Goal: Task Accomplishment & Management: Use online tool/utility

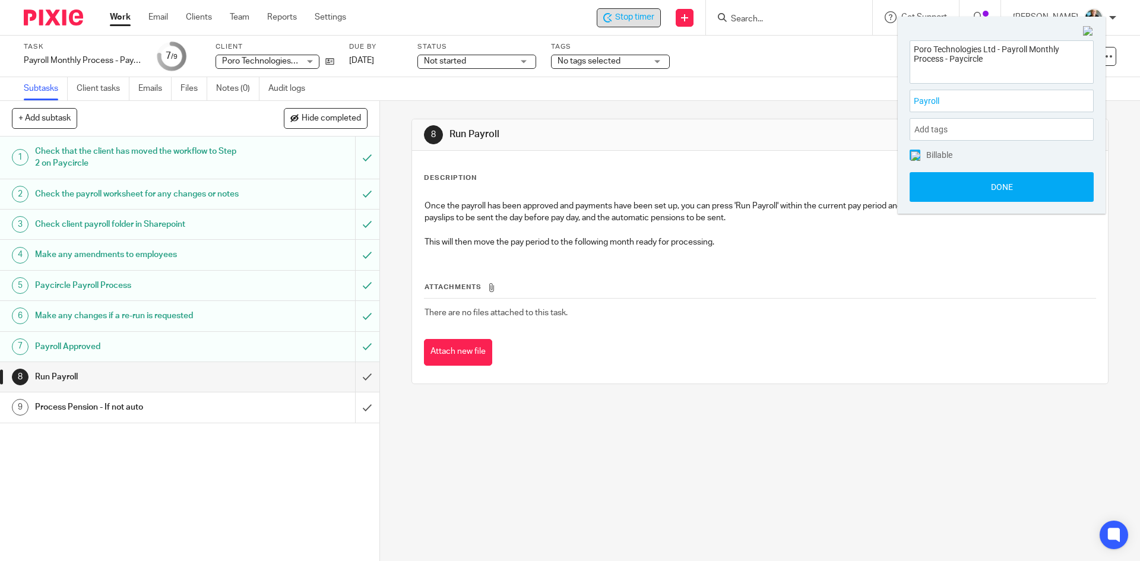
click at [630, 17] on span "Stop timer" at bounding box center [634, 17] width 39 height 12
click at [985, 191] on button "Done" at bounding box center [1001, 187] width 184 height 30
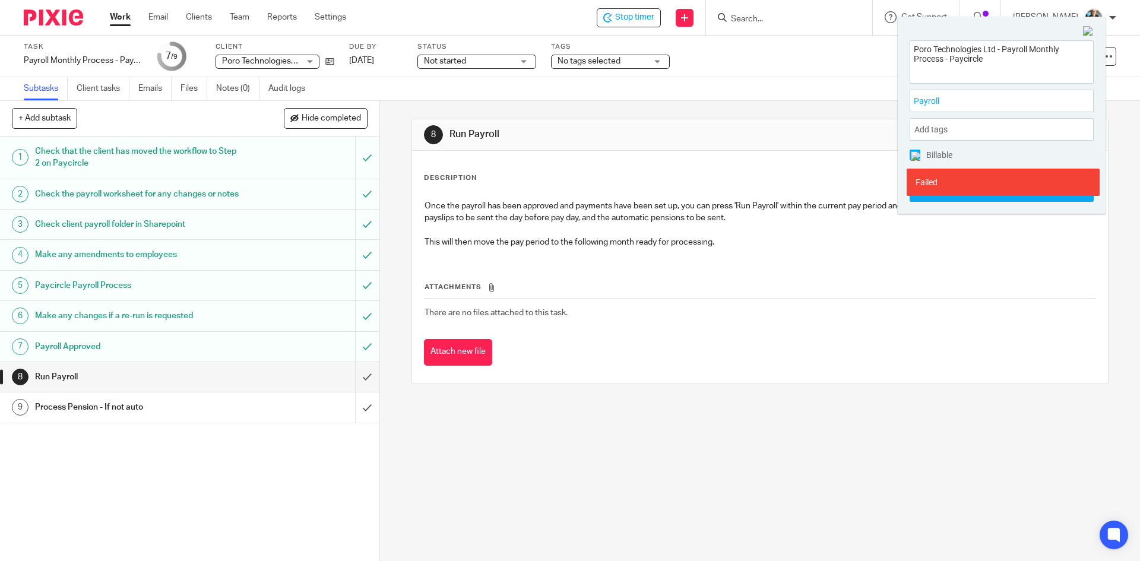
click at [937, 363] on div "Description Edit description Once the payroll has been approved and payments ha…" at bounding box center [759, 267] width 695 height 233
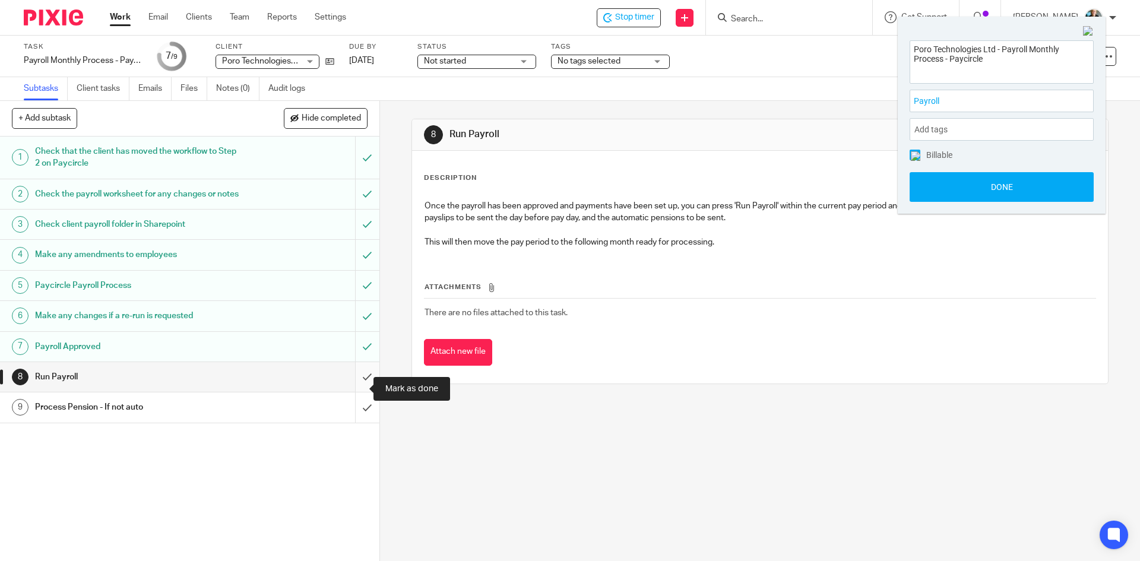
click at [353, 390] on input "submit" at bounding box center [189, 377] width 379 height 30
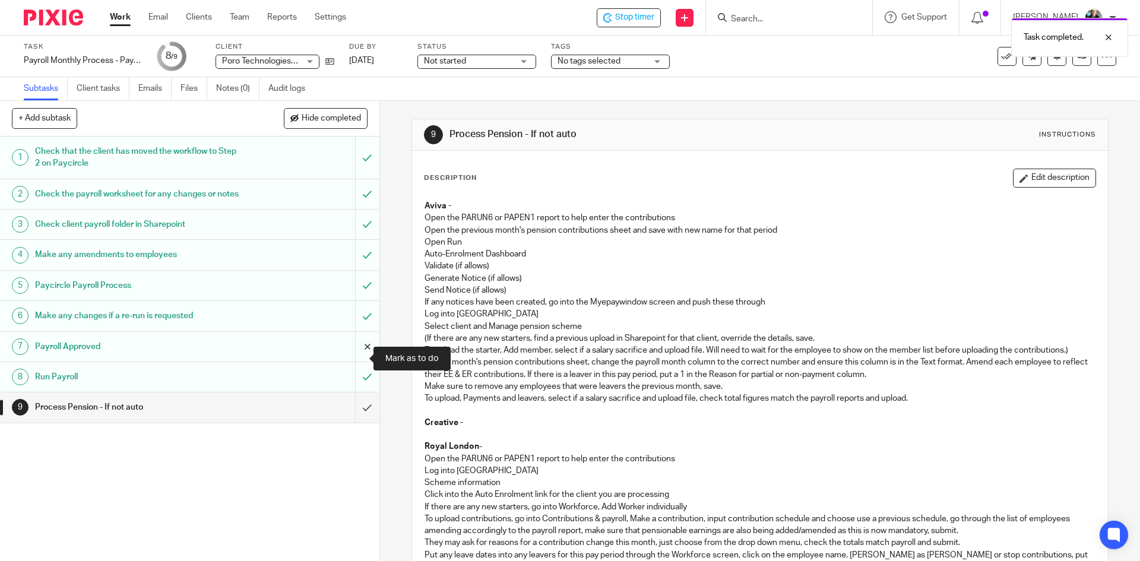
click at [354, 362] on input "submit" at bounding box center [189, 347] width 379 height 30
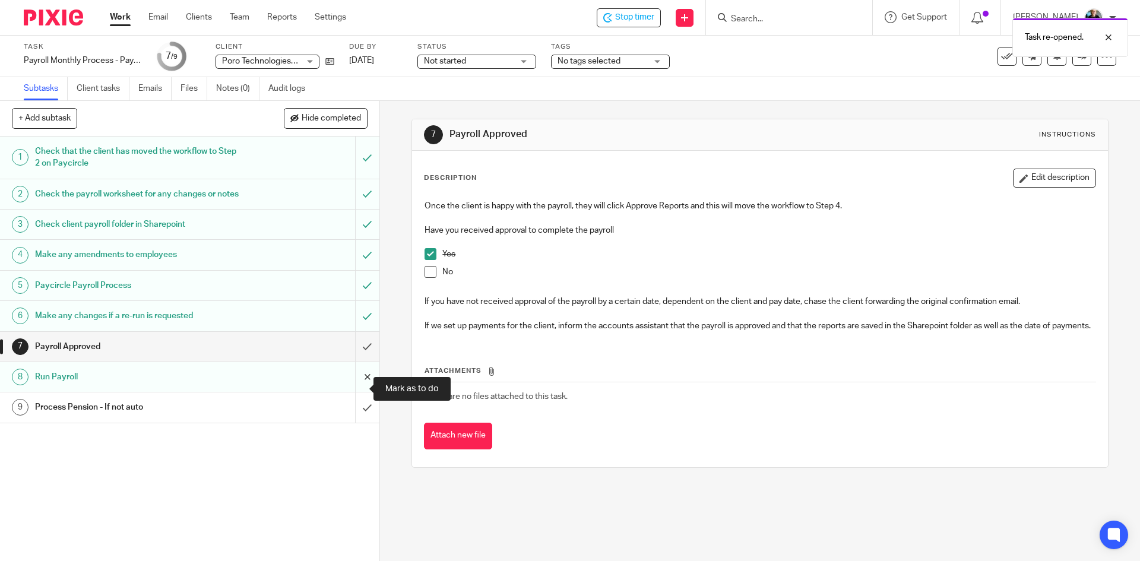
click at [353, 389] on input "submit" at bounding box center [189, 377] width 379 height 30
click at [428, 257] on span at bounding box center [430, 254] width 12 height 12
click at [627, 18] on div "Subtask instruction updated." at bounding box center [849, 34] width 558 height 45
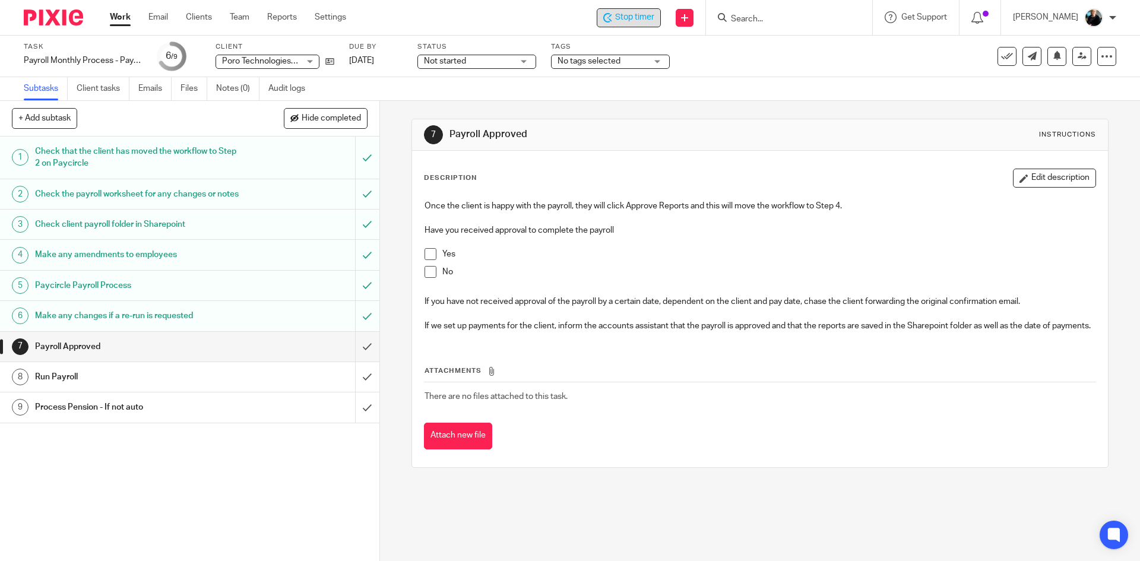
click at [616, 14] on div "Stop timer" at bounding box center [628, 17] width 51 height 12
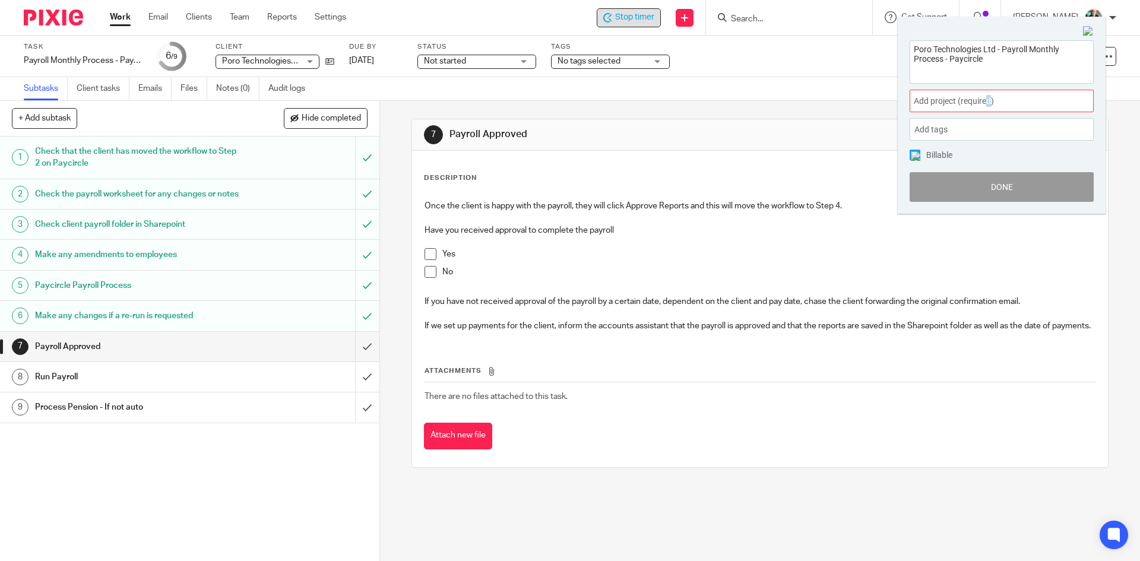
click at [990, 100] on span "Add project (required) :" at bounding box center [989, 101] width 150 height 12
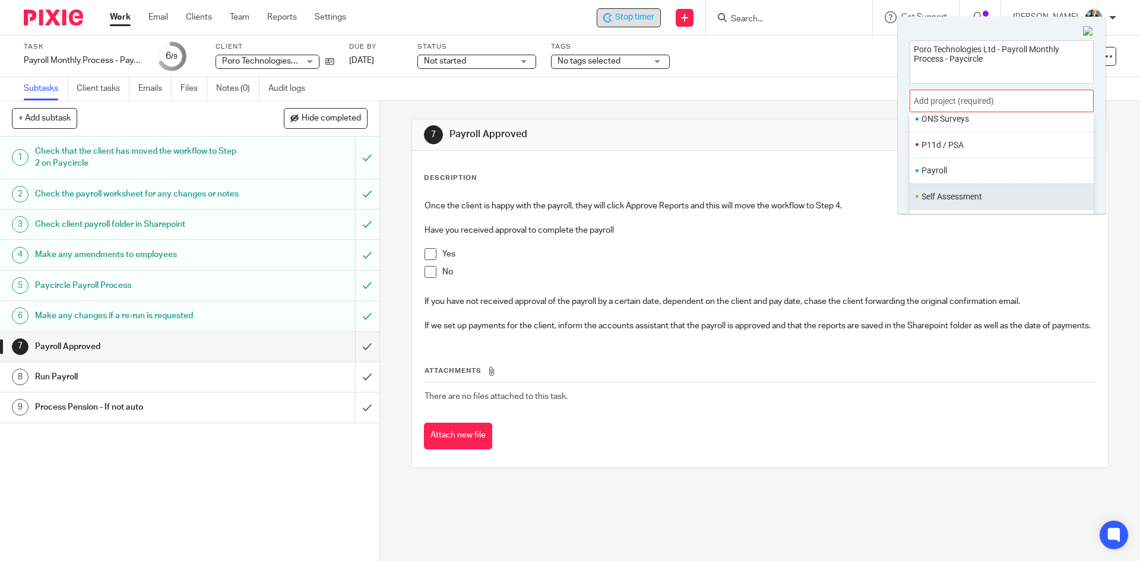
scroll to position [445, 0]
click at [940, 157] on li "Payroll" at bounding box center [998, 156] width 155 height 12
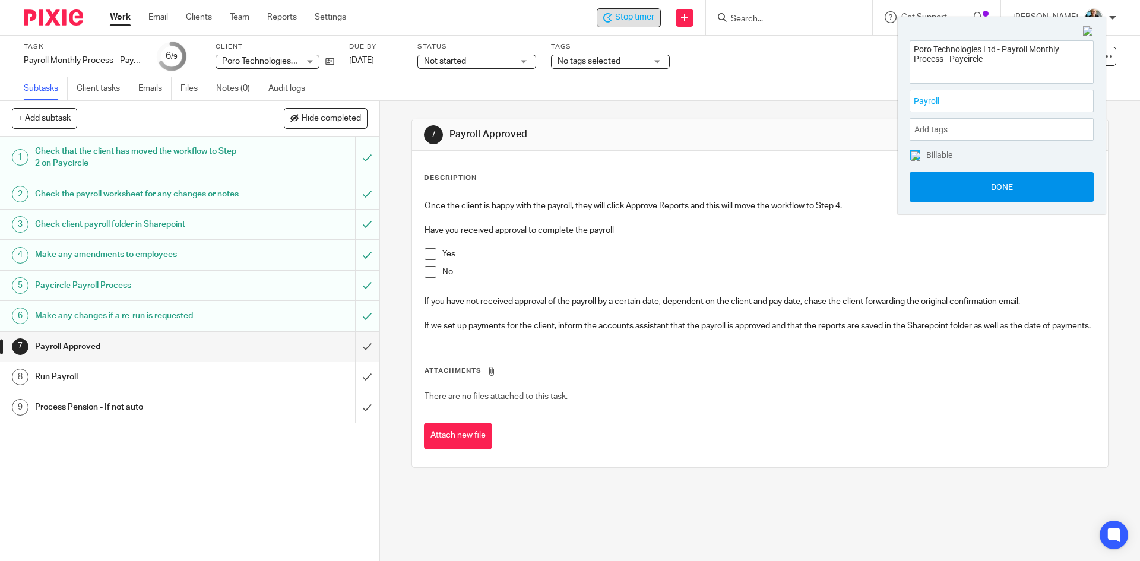
click at [987, 192] on button "Done" at bounding box center [1001, 187] width 184 height 30
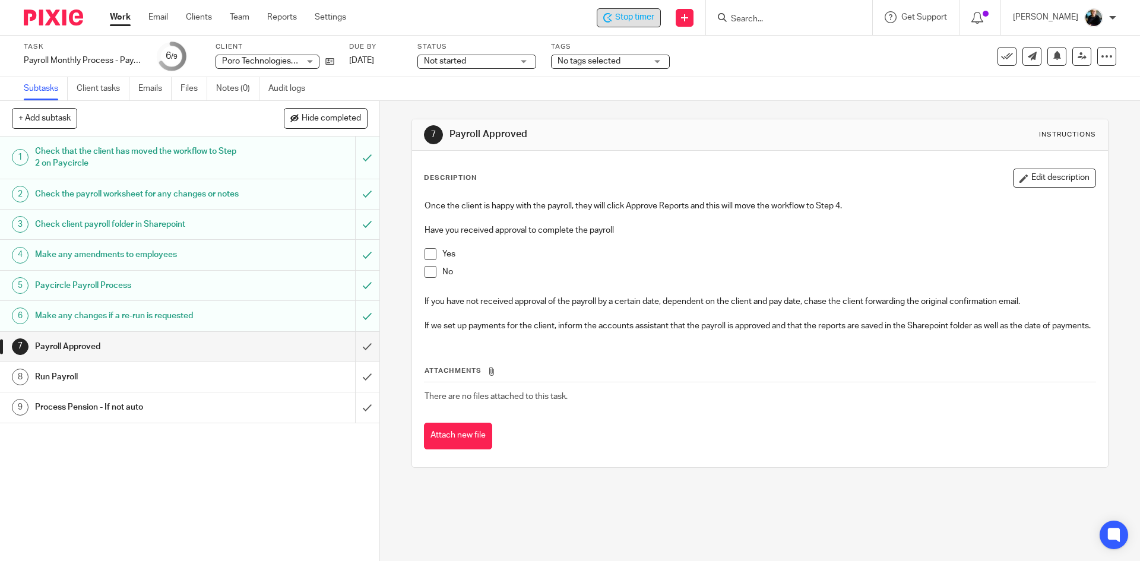
click at [631, 23] on span "Stop timer" at bounding box center [634, 17] width 39 height 12
click at [779, 21] on input "Search" at bounding box center [783, 19] width 107 height 11
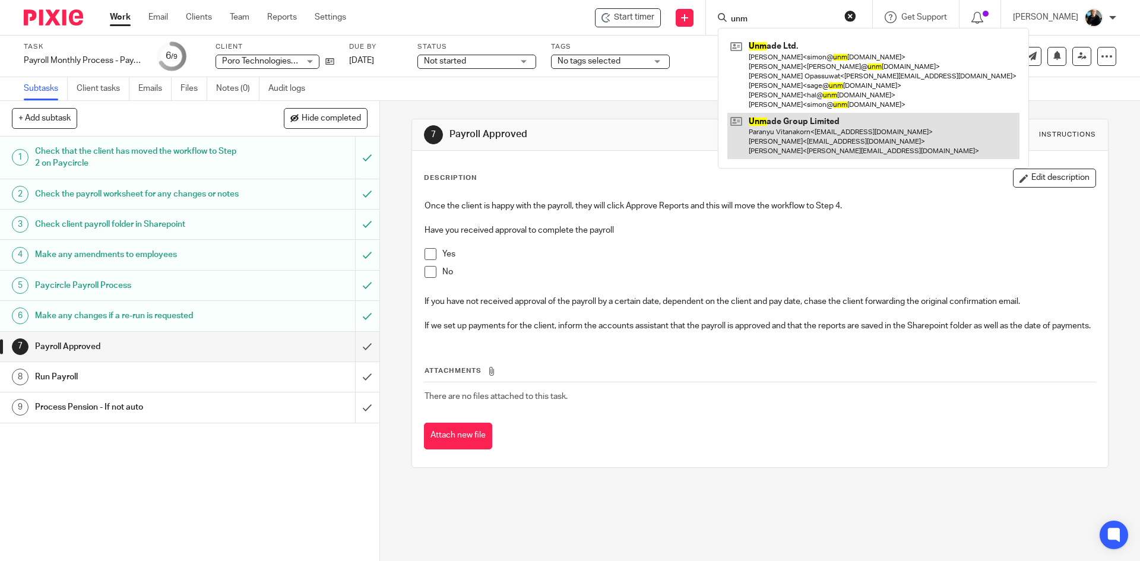
type input "unm"
click at [791, 128] on link at bounding box center [873, 136] width 292 height 47
click at [790, 135] on link at bounding box center [873, 136] width 292 height 47
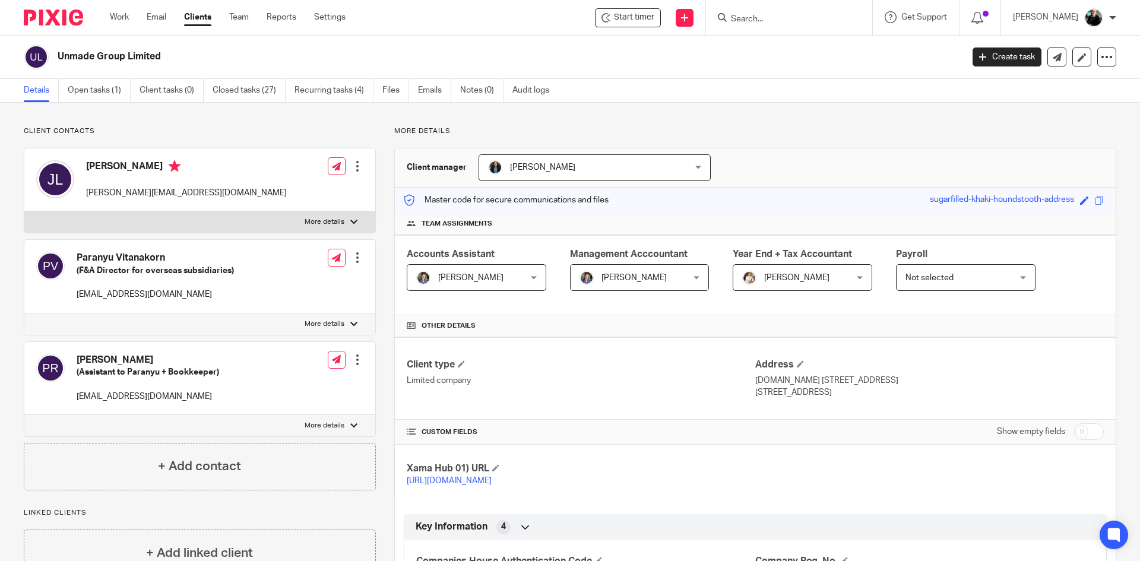
click at [776, 19] on input "Search" at bounding box center [783, 19] width 107 height 11
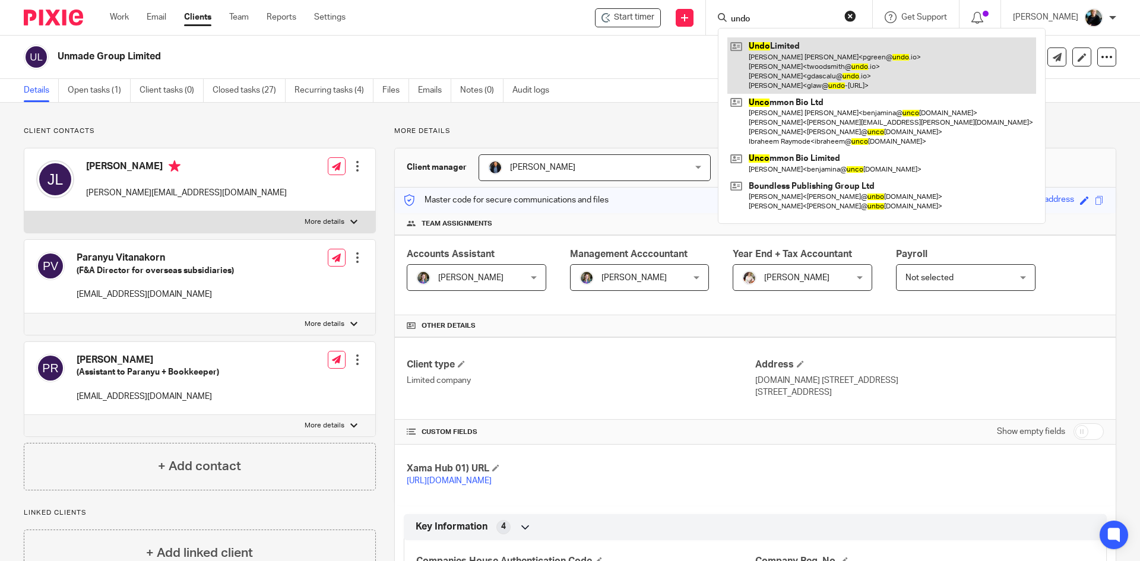
type input "undo"
click at [810, 71] on link at bounding box center [881, 65] width 309 height 56
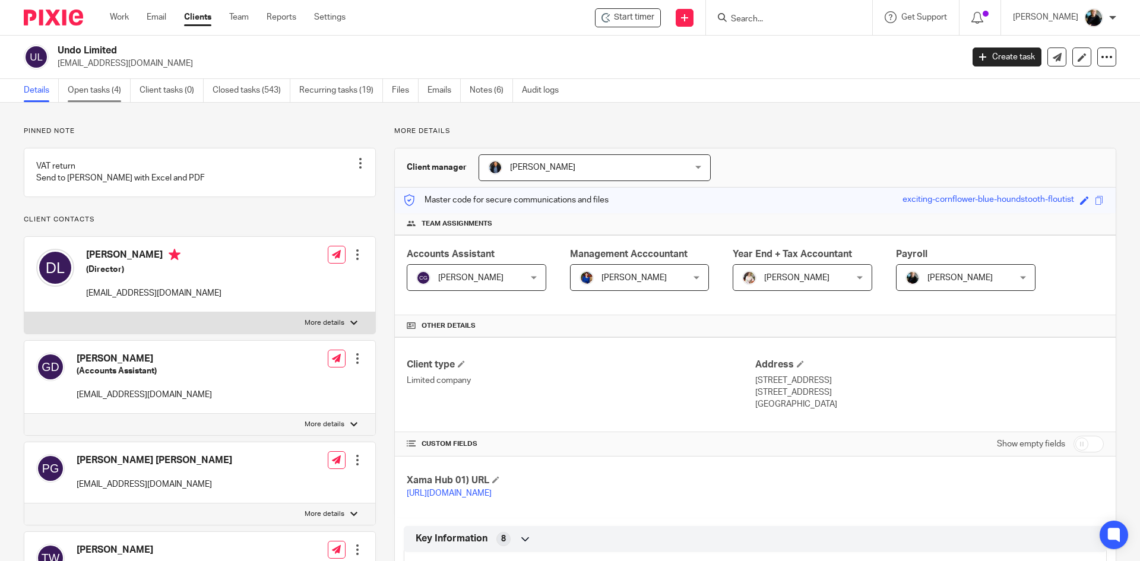
click at [96, 93] on link "Open tasks (4)" at bounding box center [99, 90] width 63 height 23
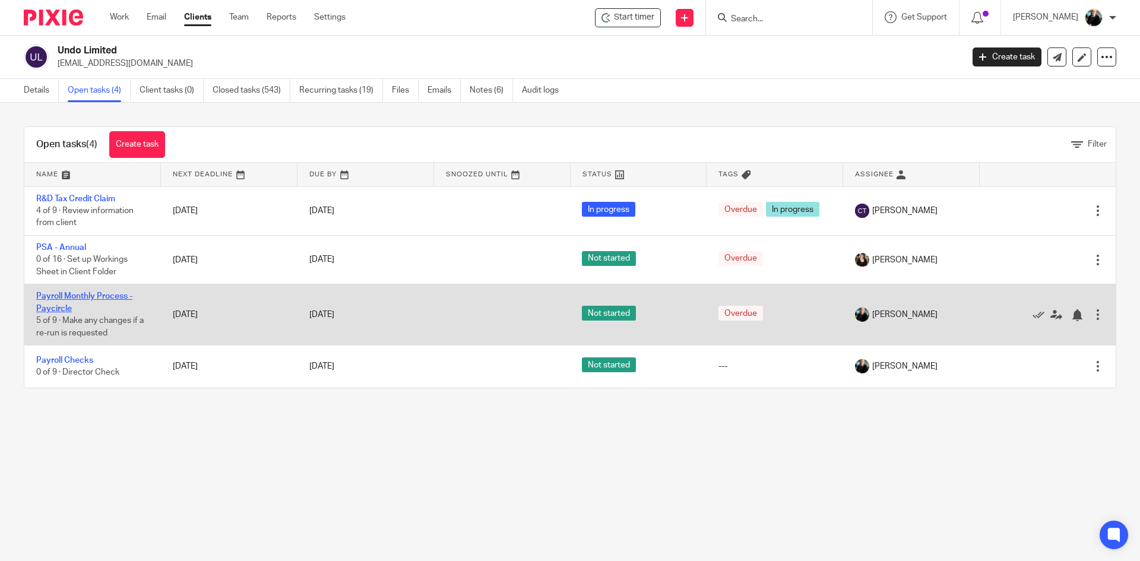
click at [88, 292] on link "Payroll Monthly Process - Paycircle" at bounding box center [84, 302] width 96 height 20
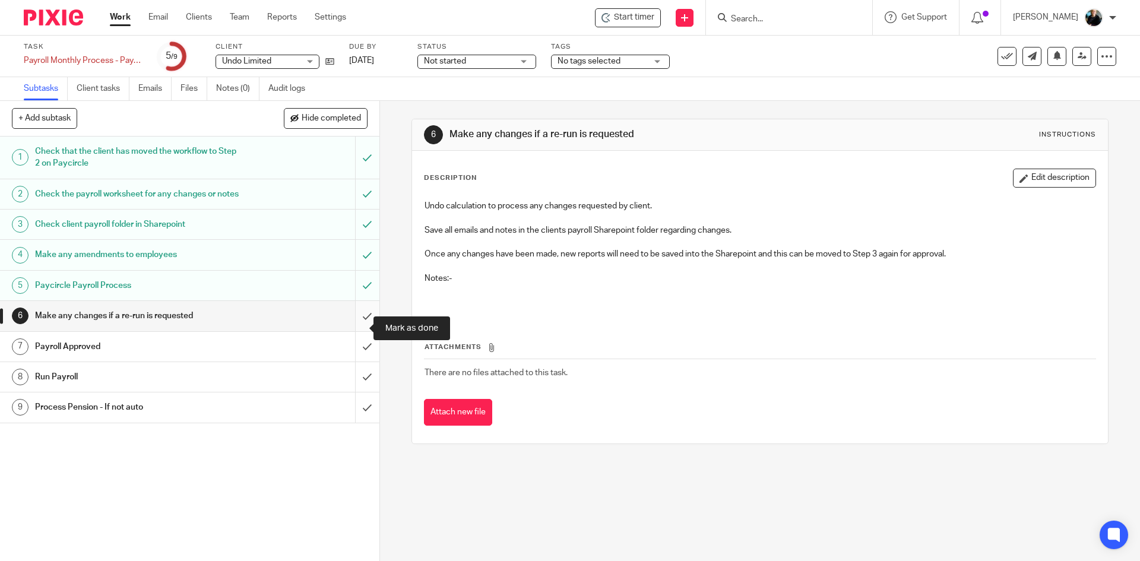
click at [354, 328] on input "submit" at bounding box center [189, 316] width 379 height 30
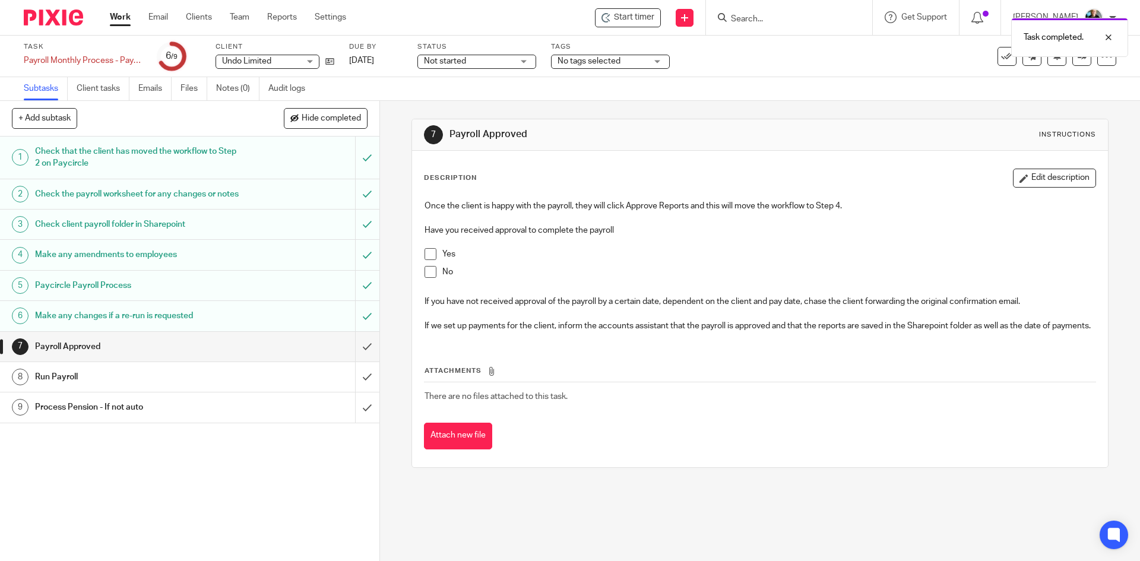
click at [432, 253] on span at bounding box center [430, 254] width 12 height 12
click at [620, 19] on span "Start timer" at bounding box center [634, 17] width 40 height 12
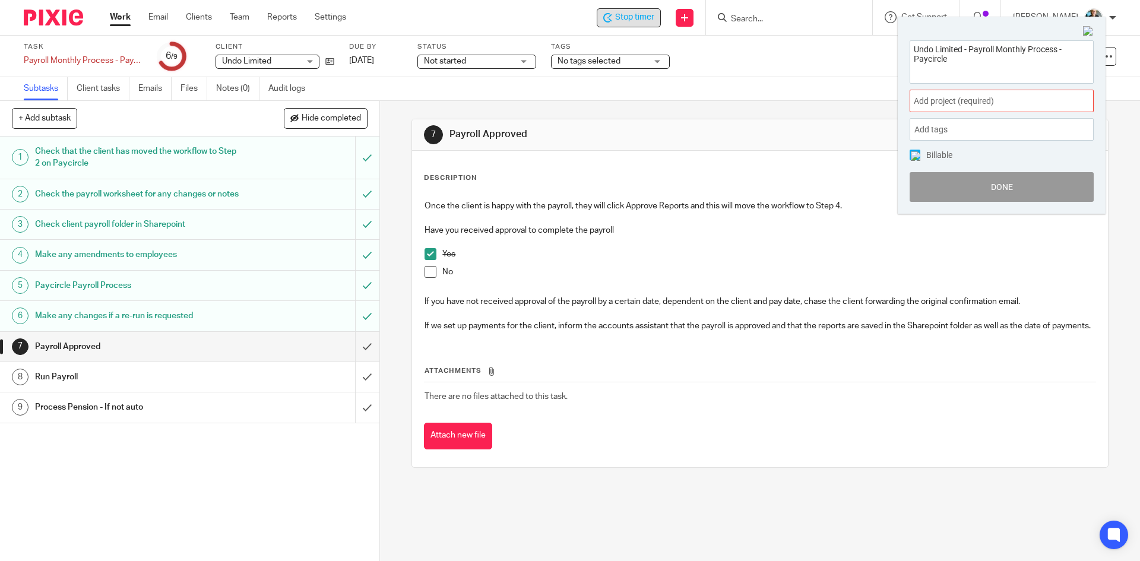
click at [959, 99] on span "Add project (required) :" at bounding box center [989, 101] width 150 height 12
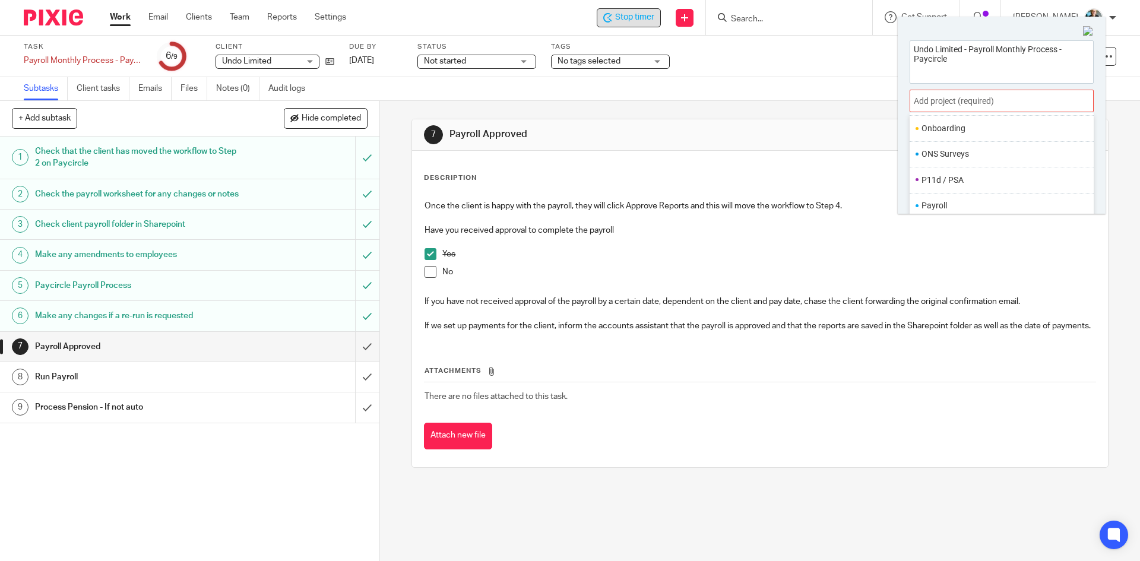
scroll to position [416, 0]
click at [933, 188] on li "Payroll" at bounding box center [998, 185] width 155 height 12
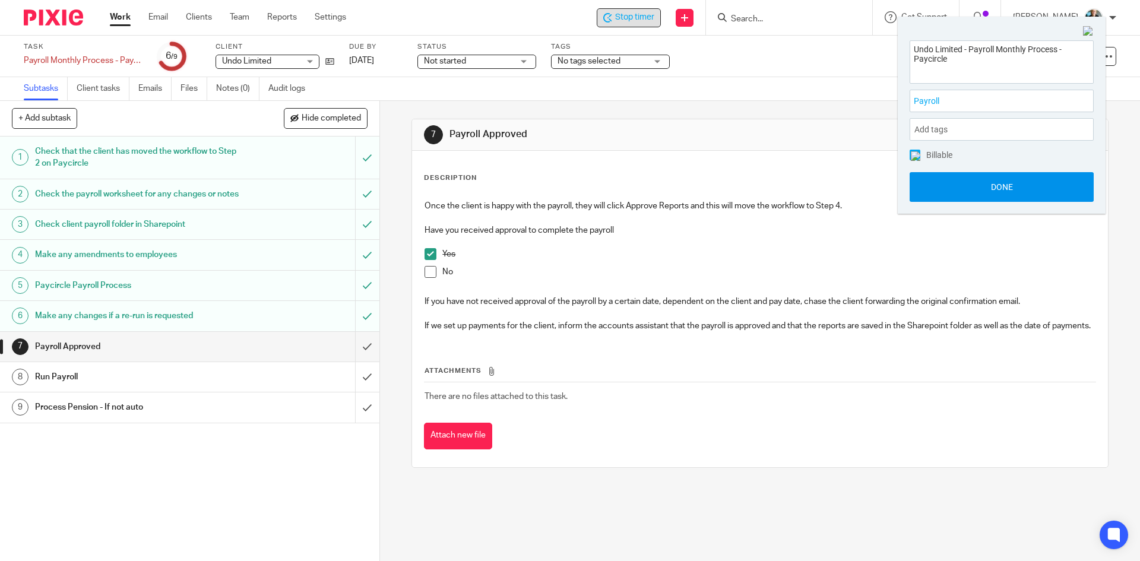
click at [997, 188] on button "Done" at bounding box center [1001, 187] width 184 height 30
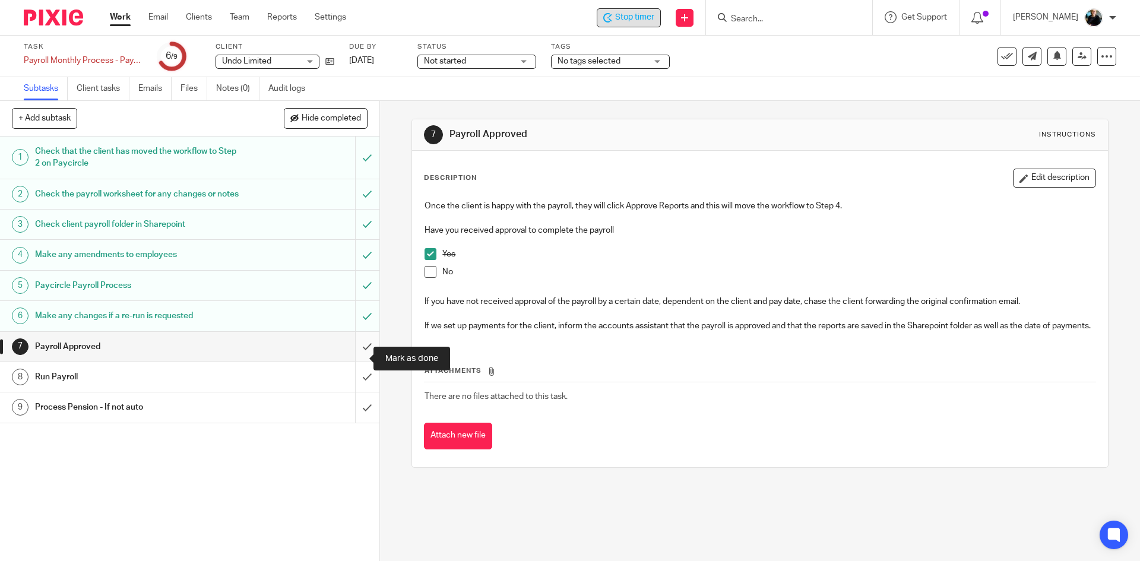
click at [351, 360] on input "submit" at bounding box center [189, 347] width 379 height 30
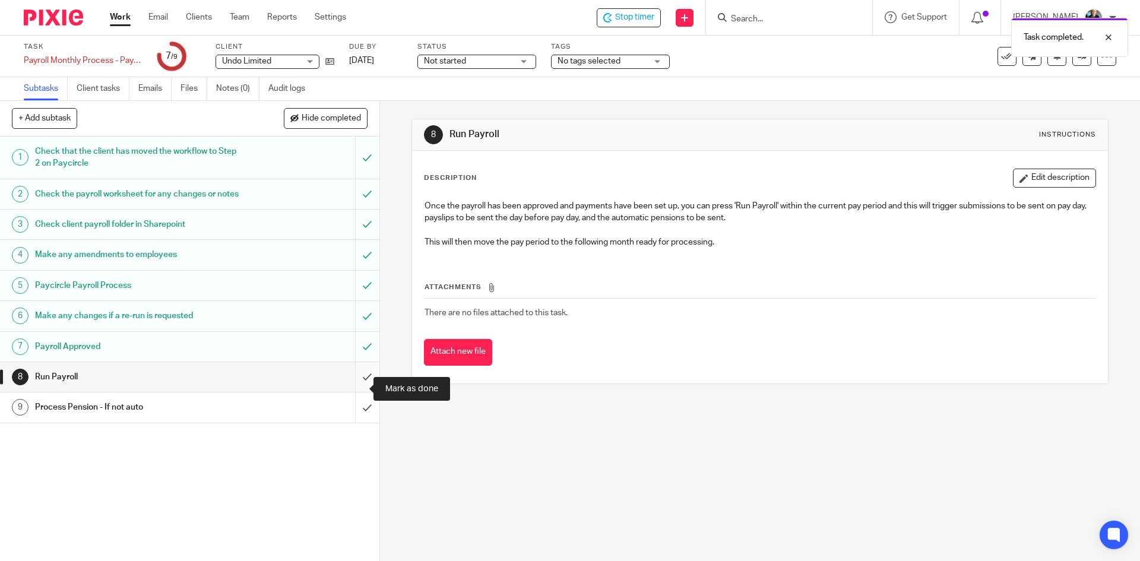
click at [351, 392] on input "submit" at bounding box center [189, 377] width 379 height 30
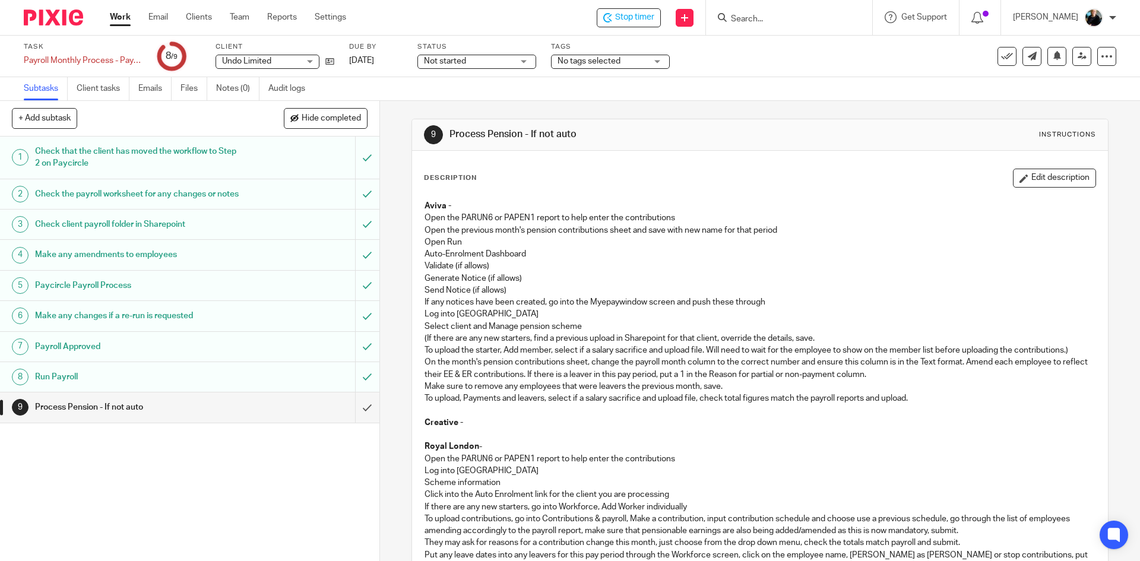
click at [71, 386] on h1 "Run Payroll" at bounding box center [137, 377] width 205 height 18
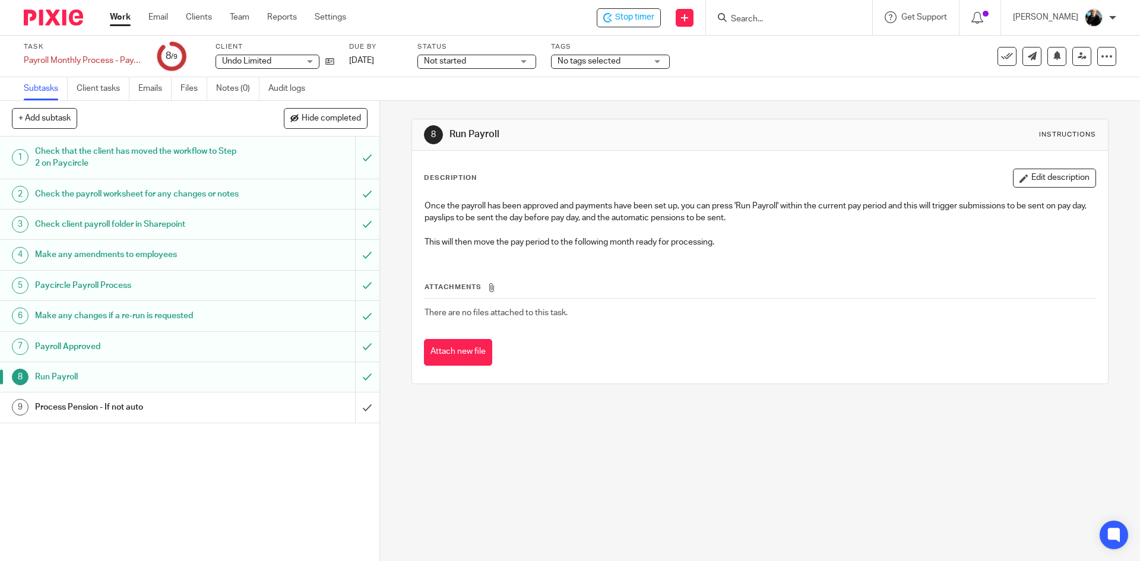
click at [72, 356] on h1 "Payroll Approved" at bounding box center [137, 347] width 205 height 18
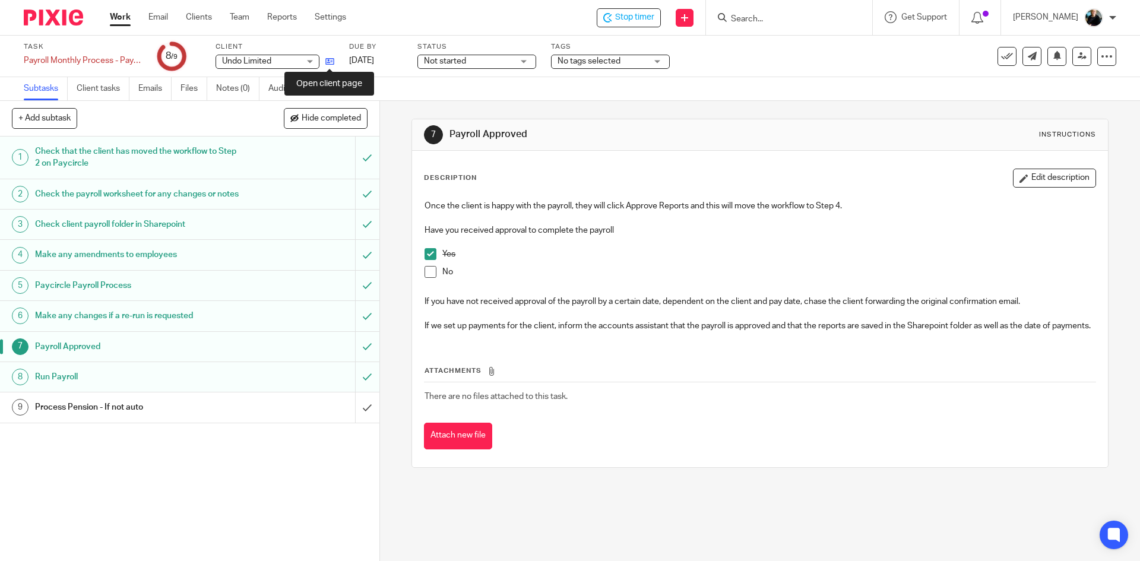
click at [330, 61] on icon at bounding box center [329, 61] width 9 height 9
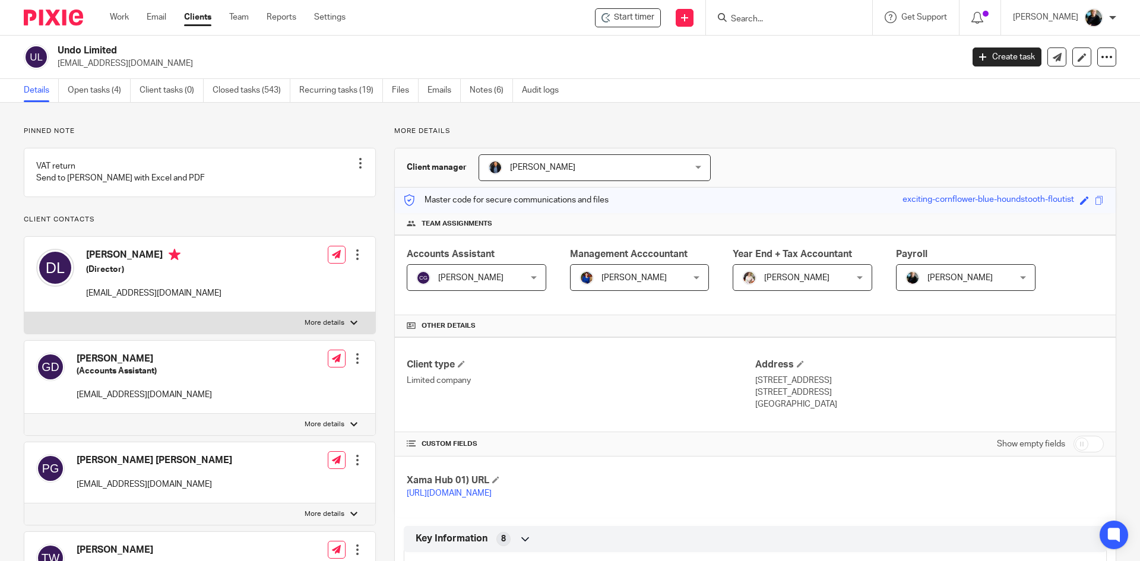
click at [756, 17] on input "Search" at bounding box center [783, 19] width 107 height 11
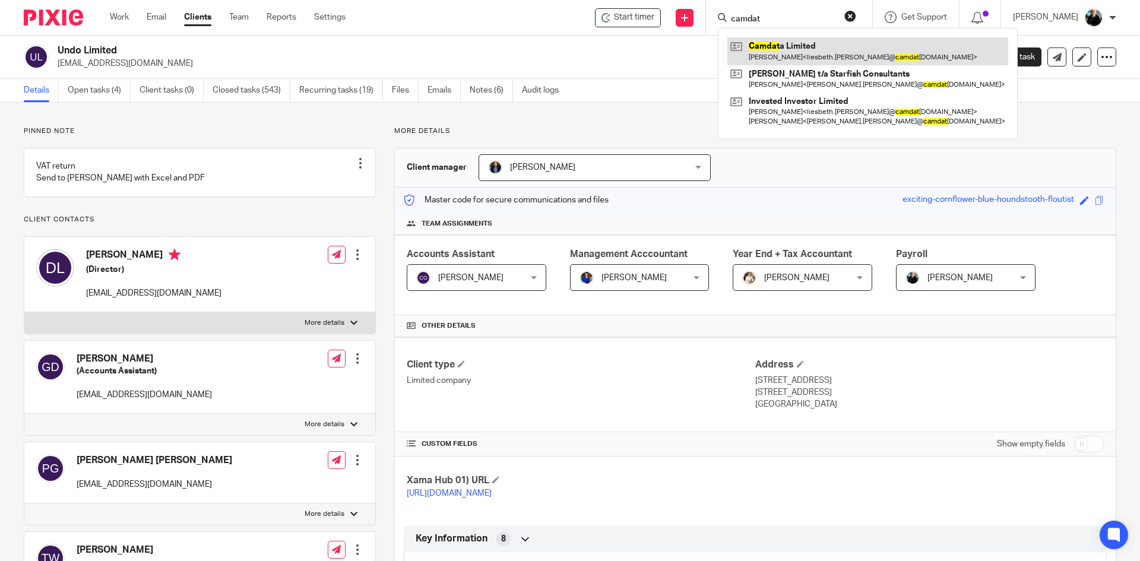
type input "camdat"
click at [809, 55] on link at bounding box center [867, 50] width 281 height 27
click at [808, 55] on link at bounding box center [867, 50] width 281 height 27
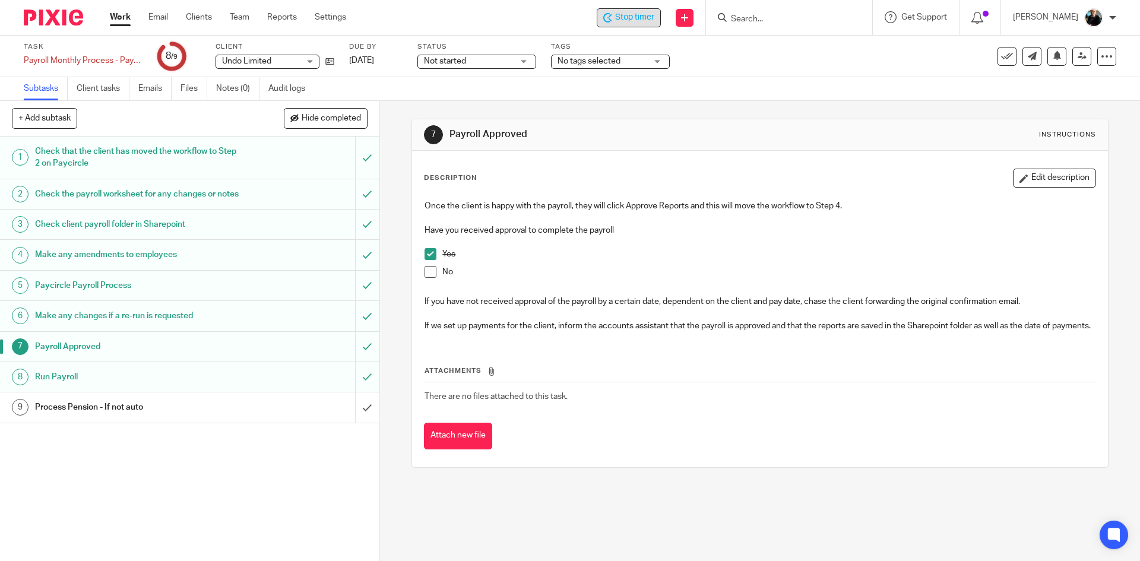
click at [628, 13] on span "Stop timer" at bounding box center [634, 17] width 39 height 12
click at [836, 467] on div "Description Edit description Once the client is happy with the payroll, they wi…" at bounding box center [759, 309] width 695 height 316
click at [332, 60] on icon at bounding box center [329, 61] width 9 height 9
click at [747, 90] on div "Subtasks Client tasks Emails Files Notes (0) Audit logs" at bounding box center [570, 89] width 1140 height 24
click at [785, 14] on input "Search" at bounding box center [783, 19] width 107 height 11
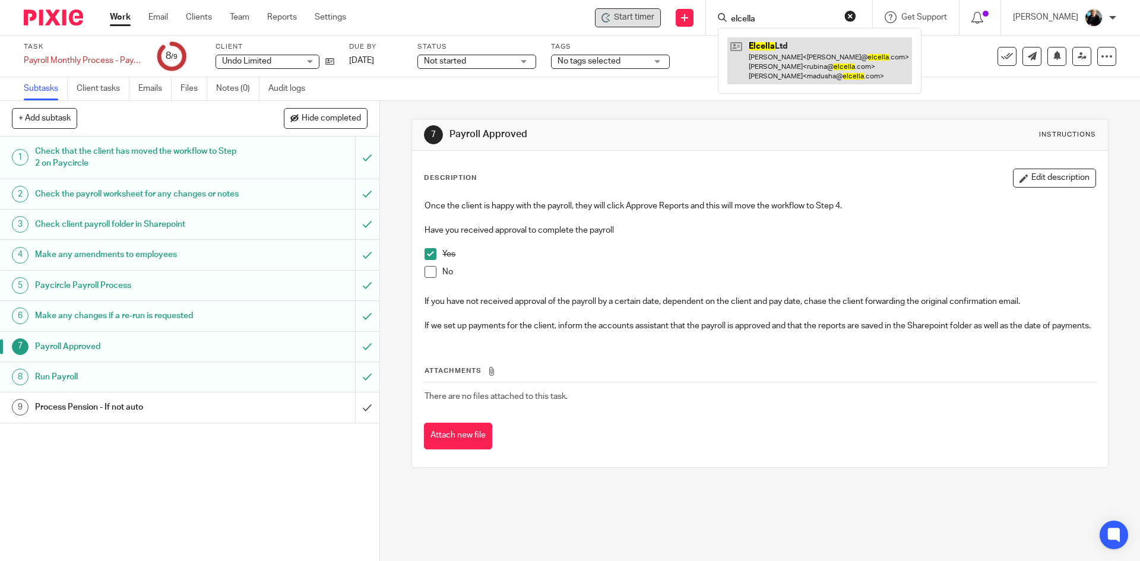
type input "elcella"
click at [820, 60] on link at bounding box center [819, 60] width 185 height 47
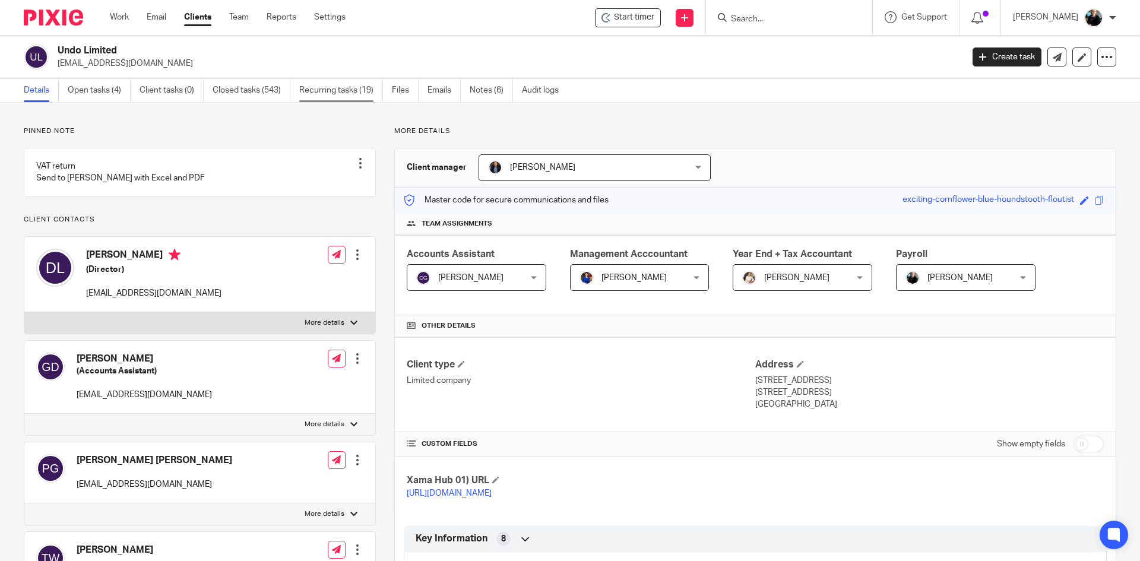
click at [338, 92] on link "Recurring tasks (19)" at bounding box center [341, 90] width 84 height 23
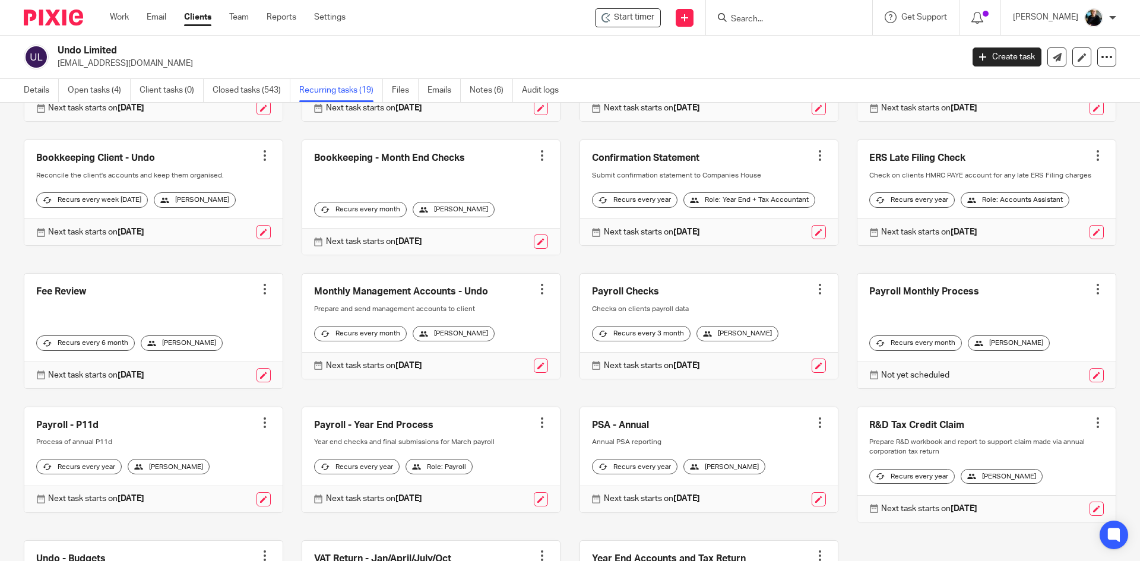
scroll to position [178, 0]
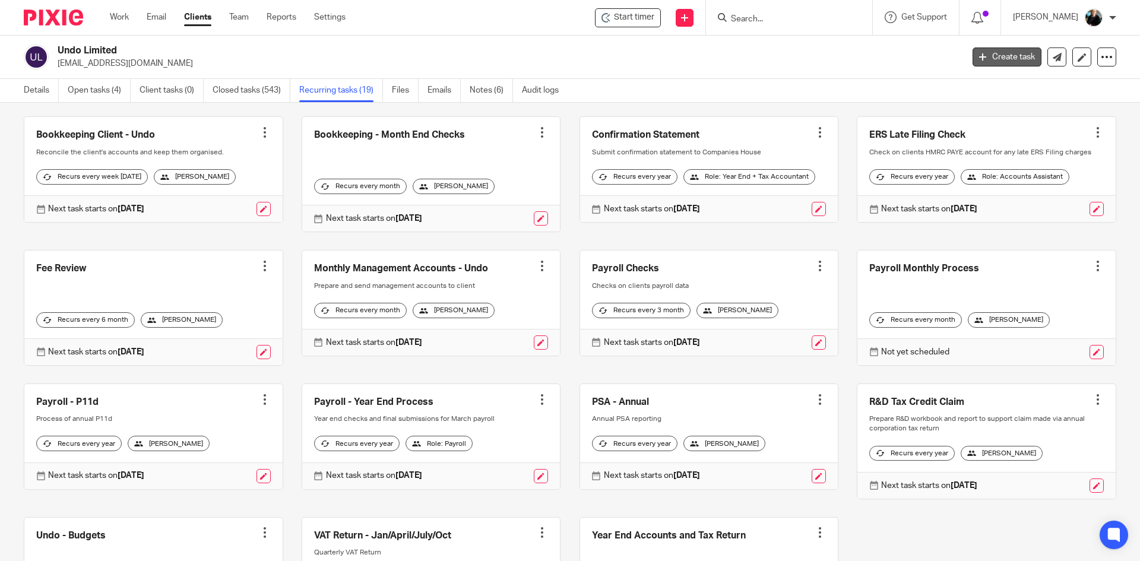
click at [1001, 60] on link "Create task" at bounding box center [1006, 56] width 69 height 19
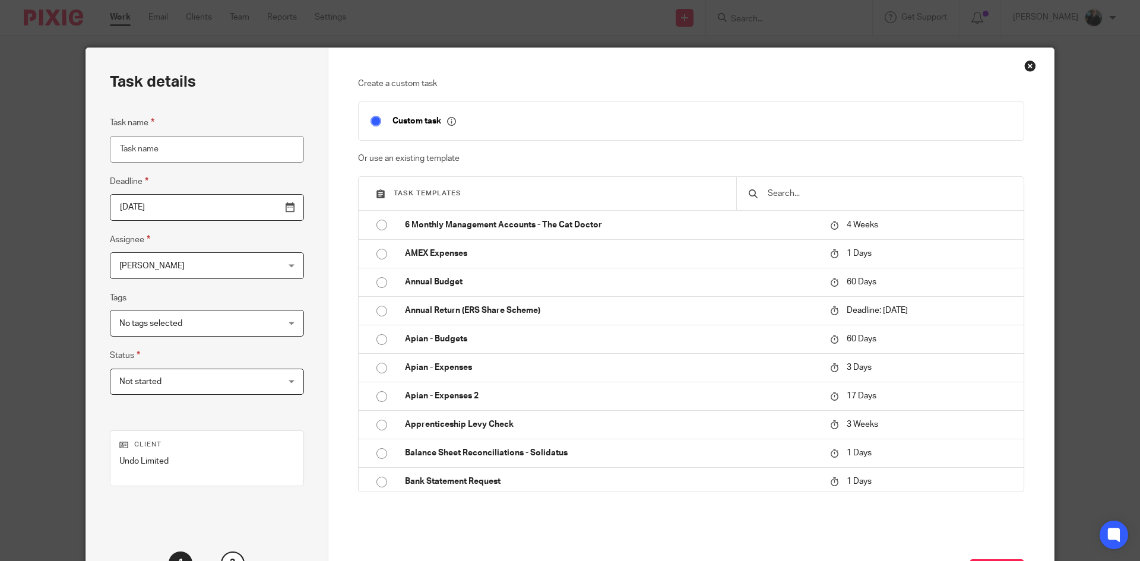
click at [766, 189] on input "text" at bounding box center [888, 193] width 245 height 13
type input "o"
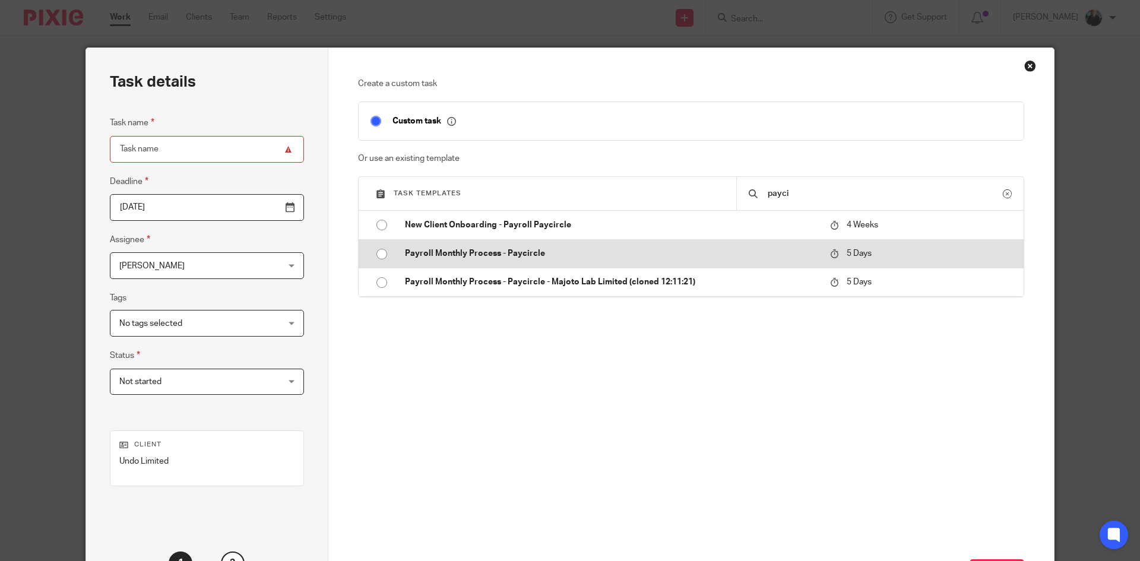
type input "payci"
click at [379, 252] on input "radio" at bounding box center [381, 254] width 23 height 23
type input "2025-09-24"
type input "Payroll Monthly Process - Paycircle"
checkbox input "false"
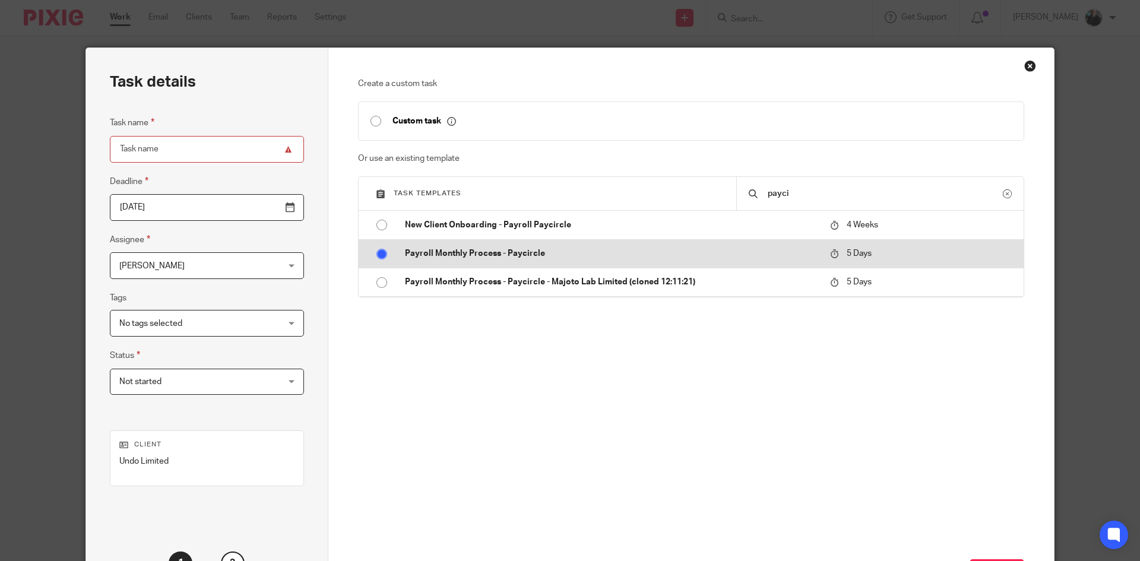
radio input "false"
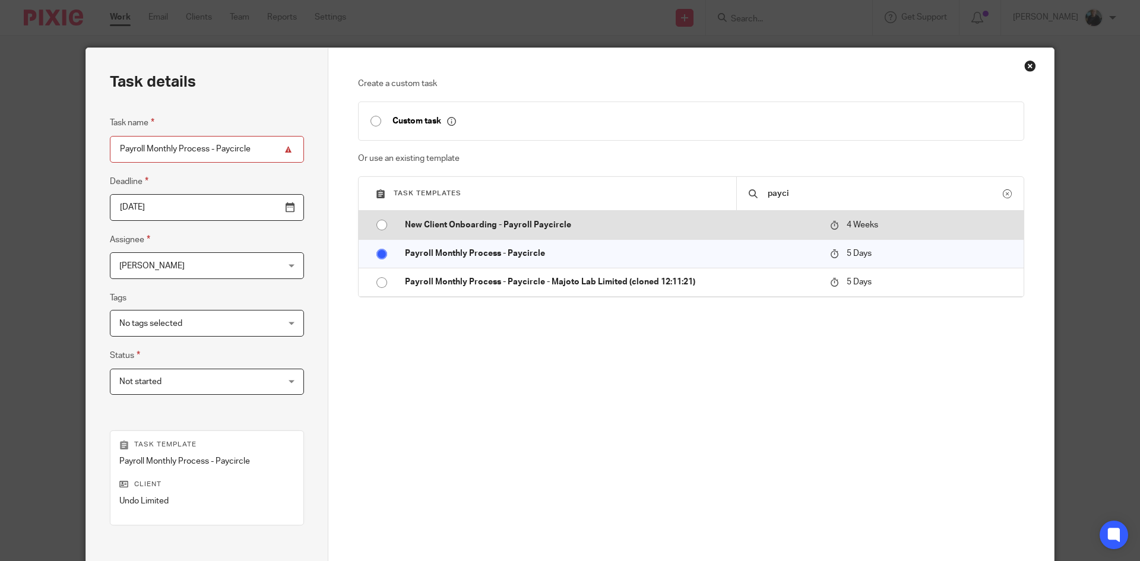
drag, startPoint x: 1024, startPoint y: 67, endPoint x: 953, endPoint y: 234, distance: 181.4
click at [1024, 67] on div "Close this dialog window" at bounding box center [1030, 66] width 12 height 12
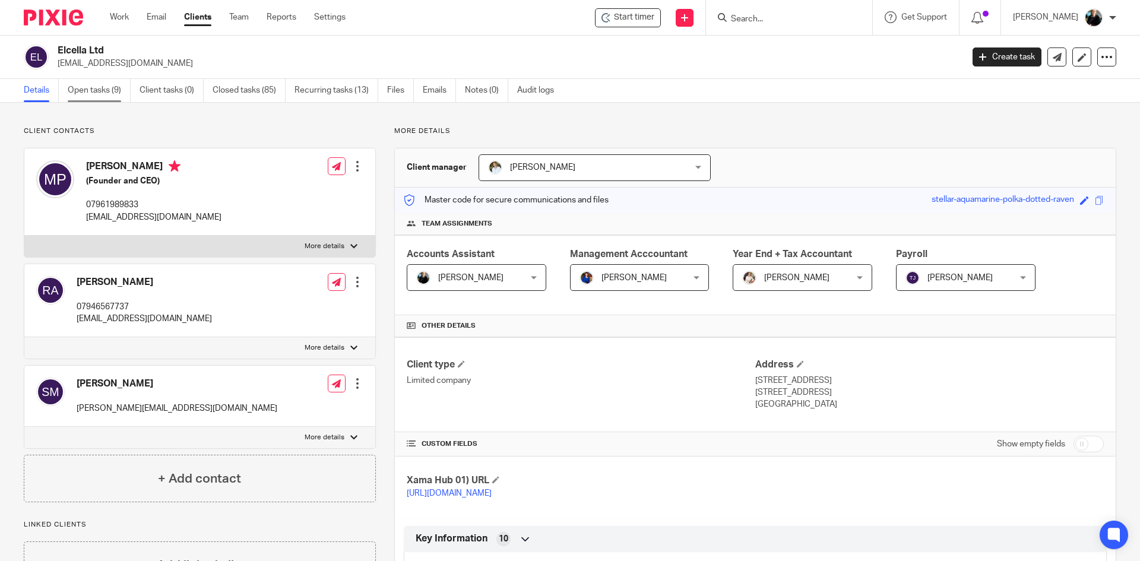
click at [81, 94] on link "Open tasks (9)" at bounding box center [99, 90] width 63 height 23
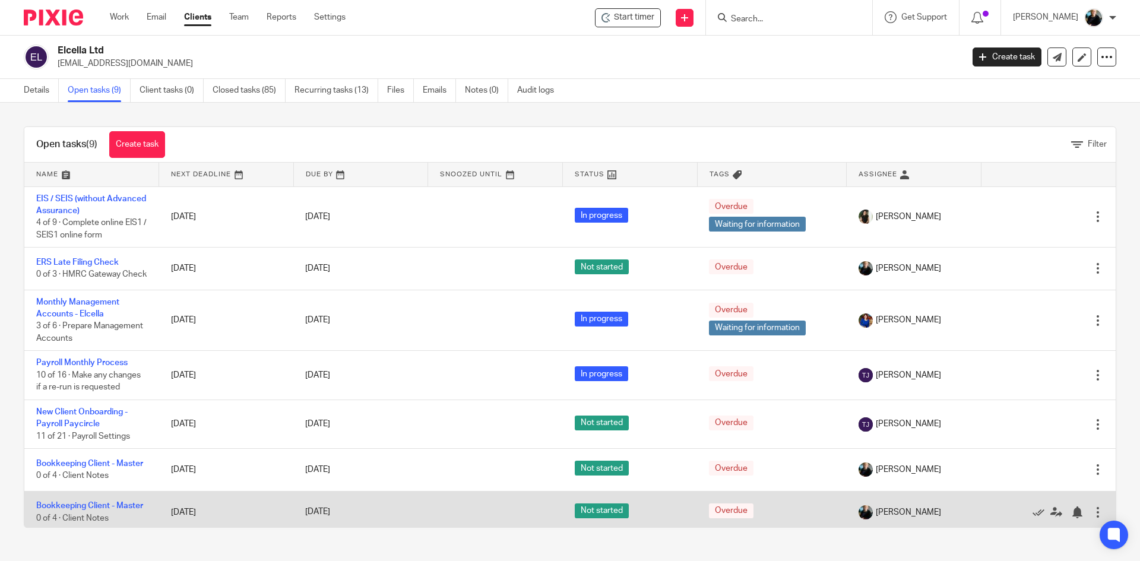
scroll to position [59, 0]
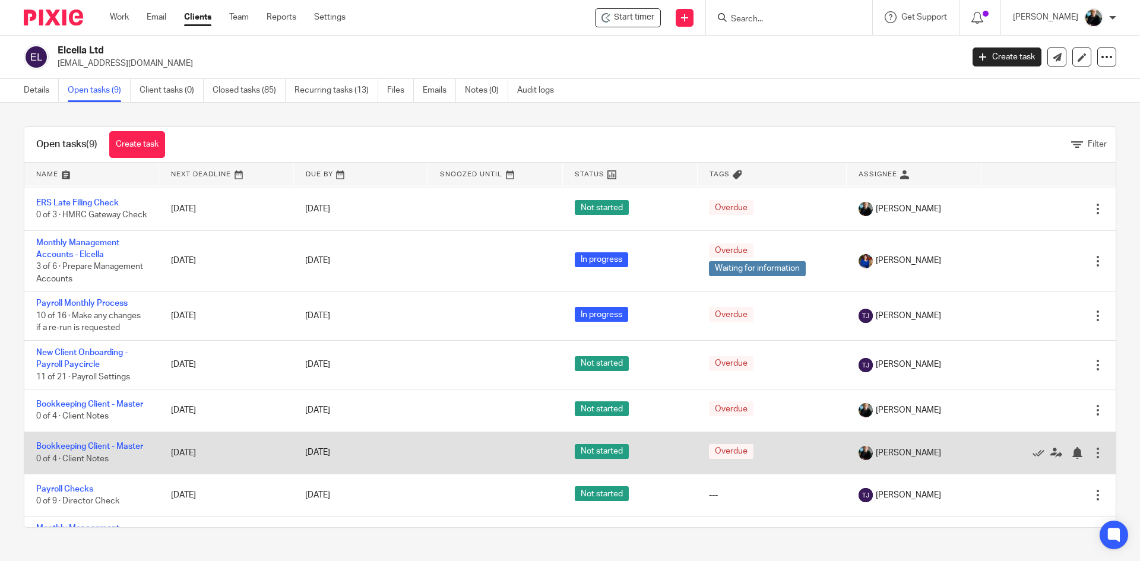
click at [74, 450] on td "Bookkeeping Client - Master 0 of 4 · Client Notes" at bounding box center [91, 453] width 135 height 42
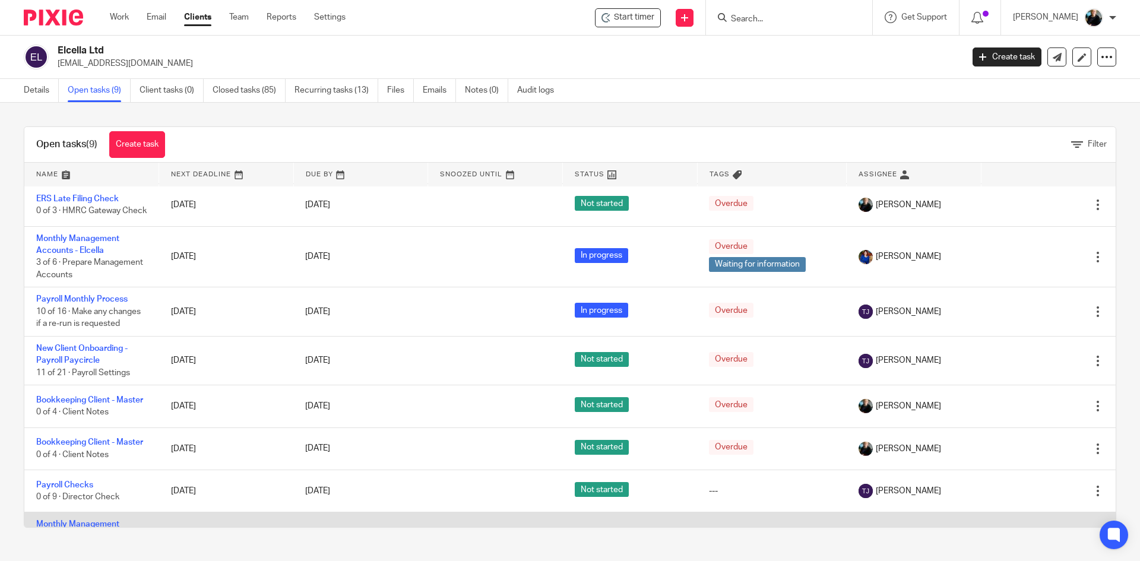
scroll to position [141, 0]
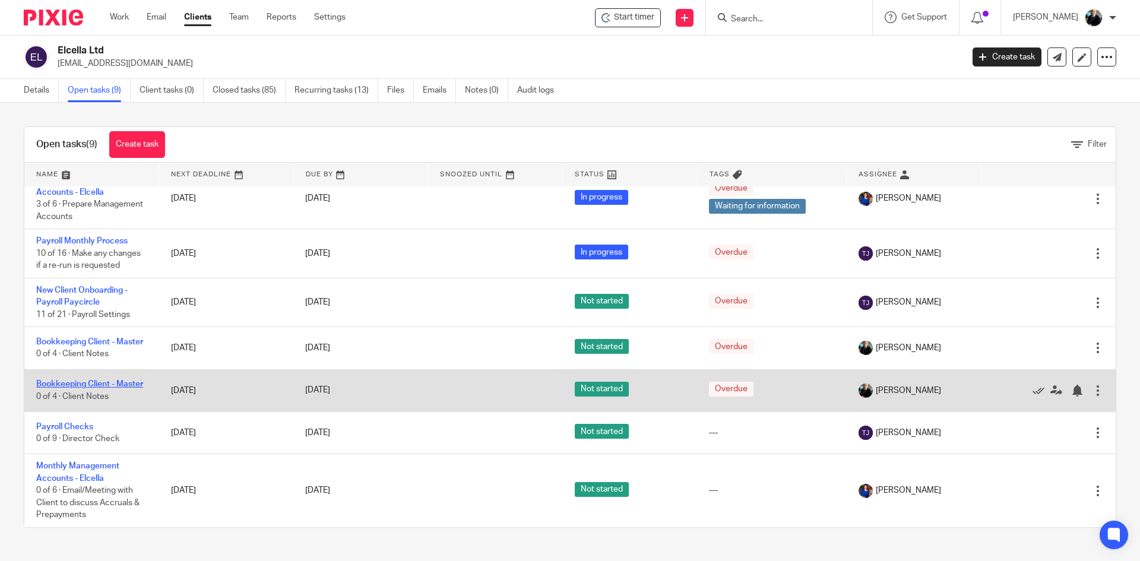
click at [65, 380] on link "Bookkeeping Client - Master" at bounding box center [89, 384] width 107 height 8
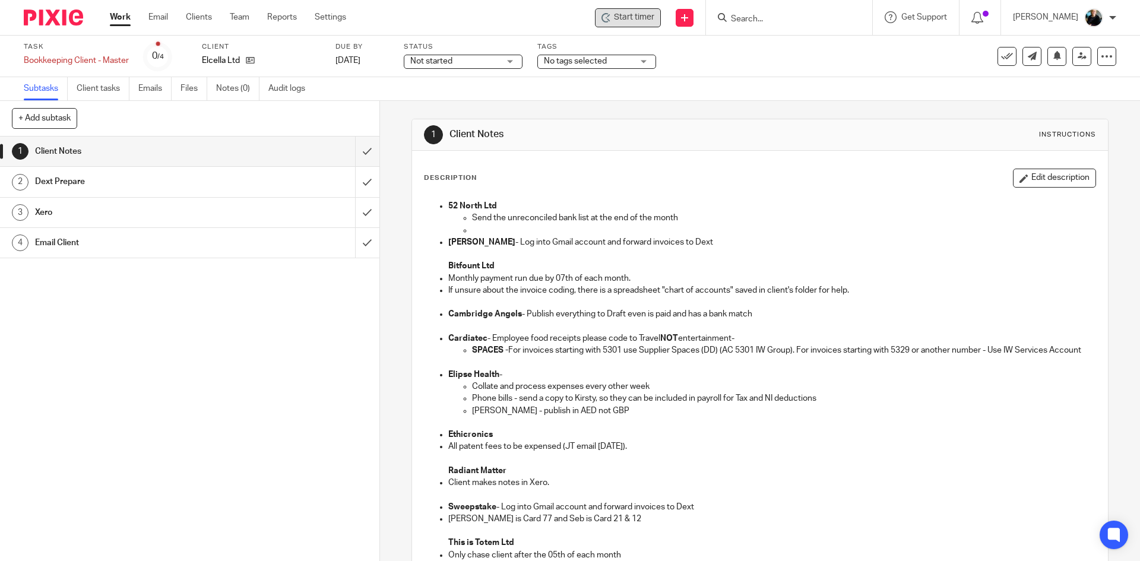
click at [627, 10] on div "Start timer" at bounding box center [628, 17] width 66 height 19
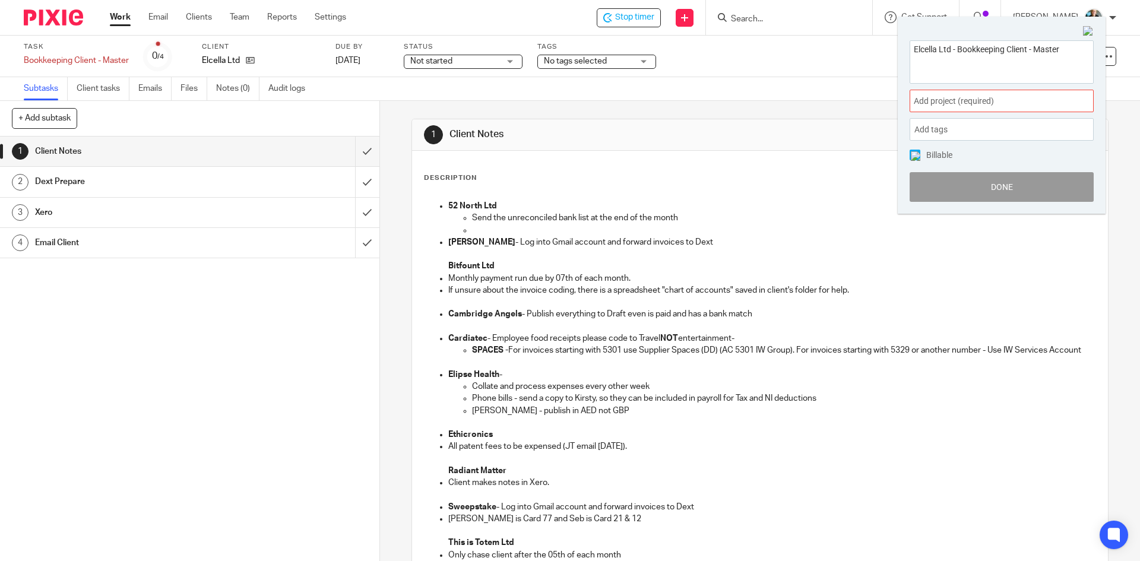
click at [951, 103] on span "Add project (required) :" at bounding box center [989, 101] width 150 height 12
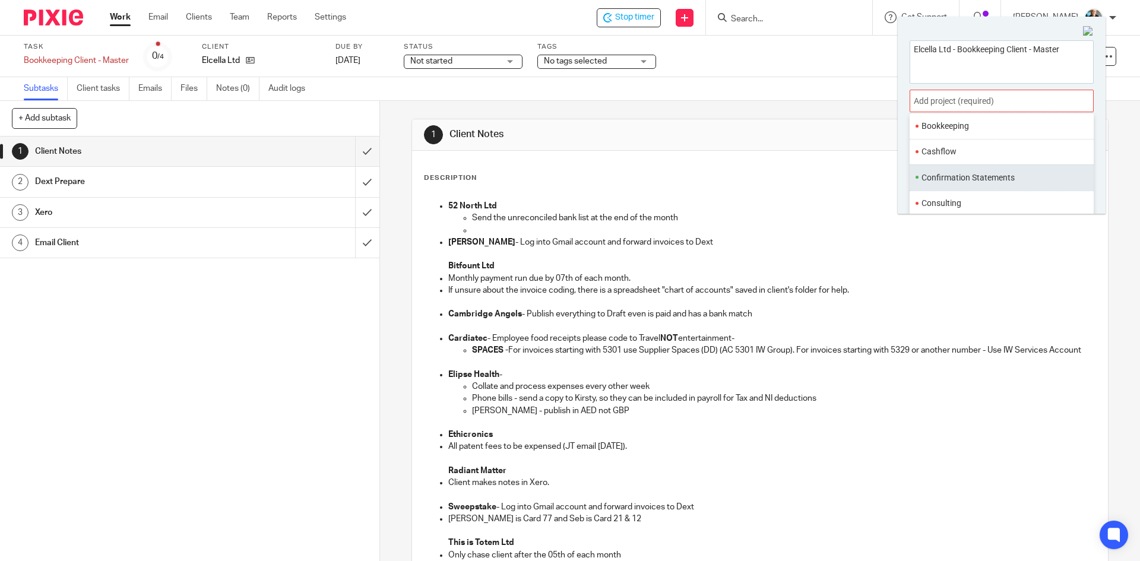
scroll to position [119, 0]
click at [946, 119] on li "Bookkeeping" at bounding box center [998, 121] width 155 height 12
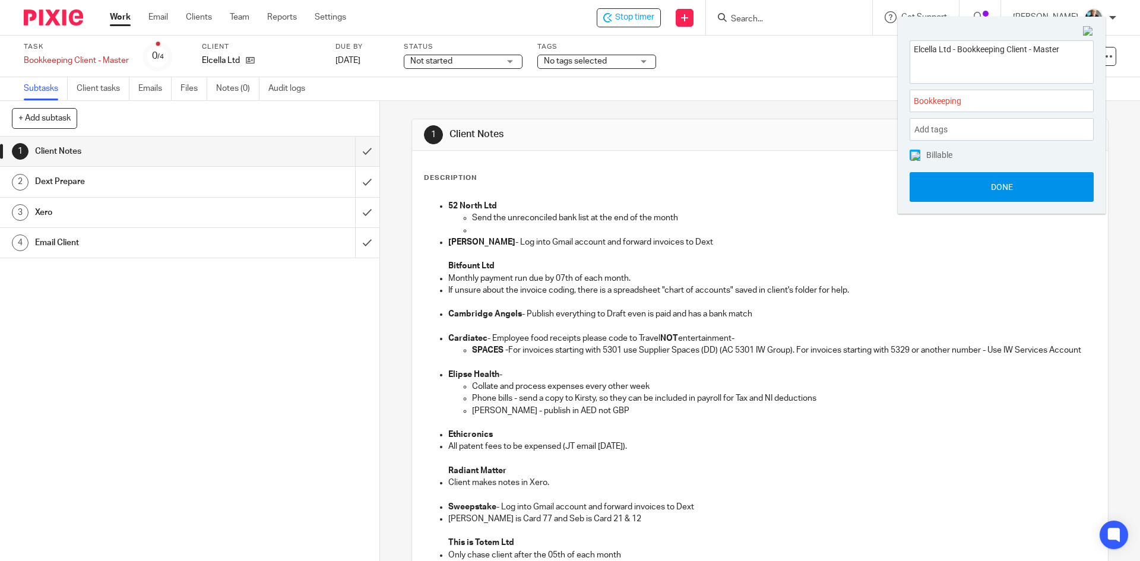
click at [1019, 194] on button "Done" at bounding box center [1001, 187] width 184 height 30
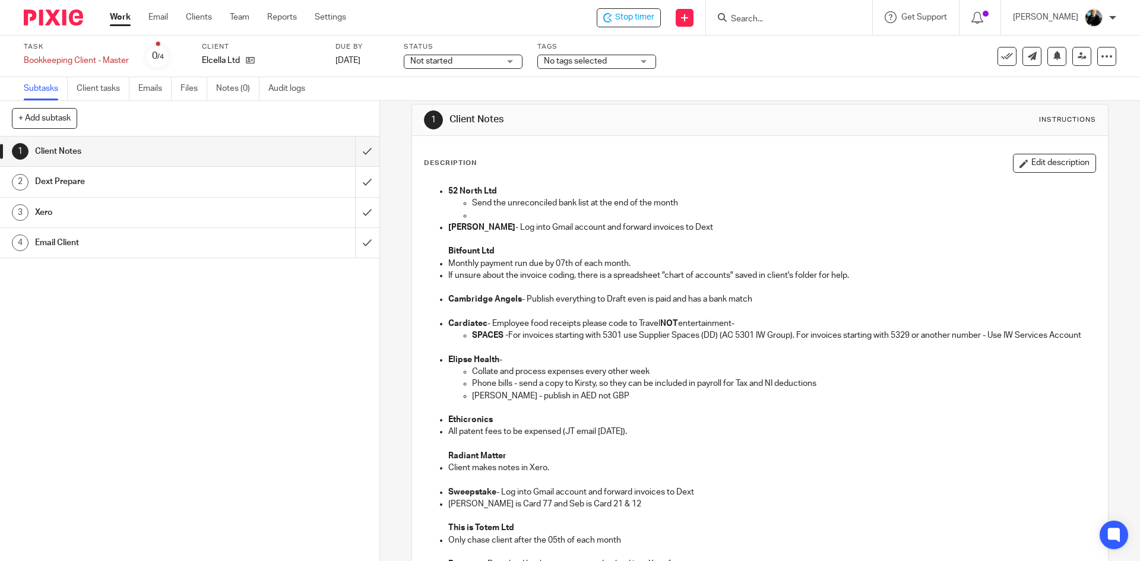
scroll to position [0, 0]
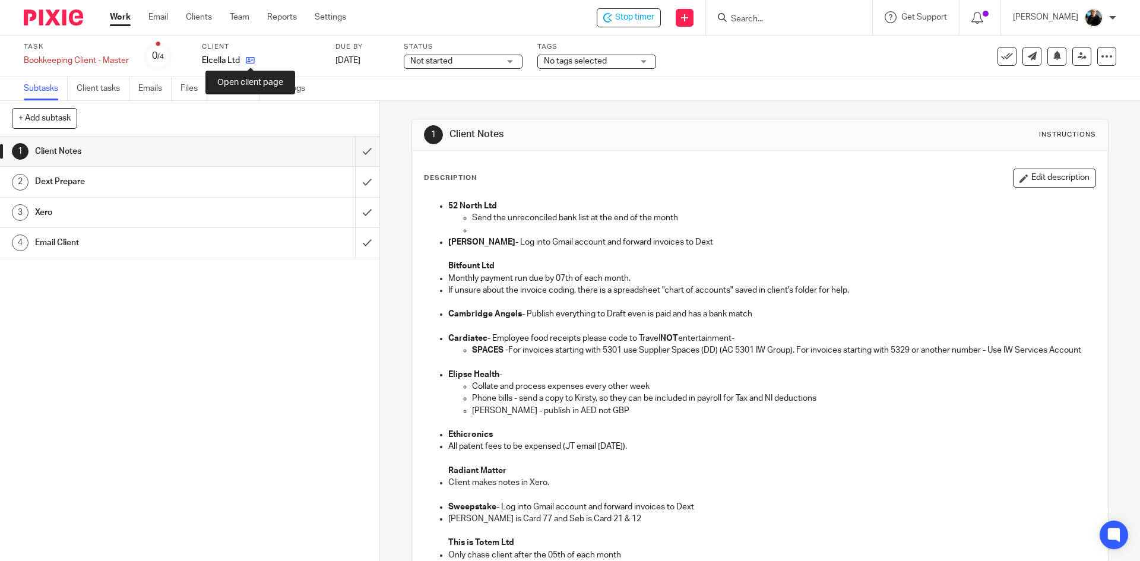
click at [250, 62] on icon at bounding box center [250, 60] width 9 height 9
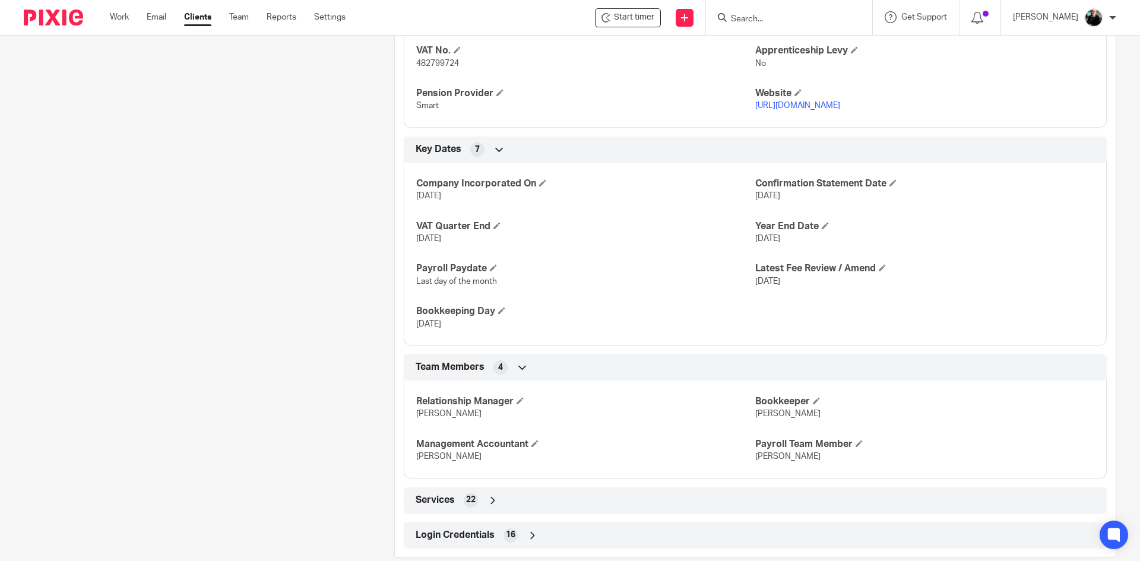
scroll to position [683, 0]
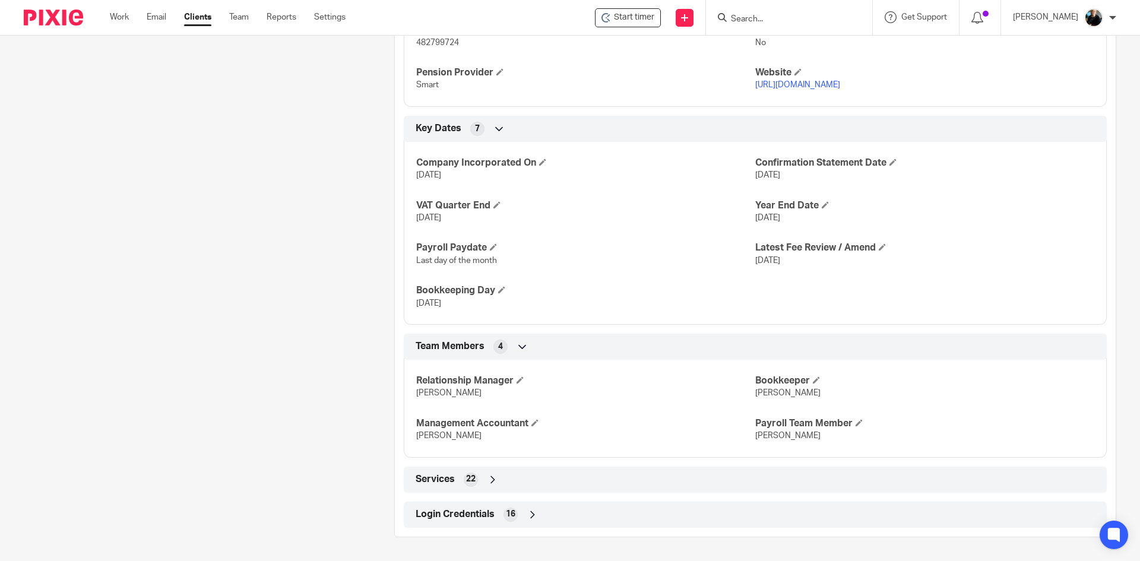
click at [531, 512] on icon at bounding box center [533, 515] width 12 height 12
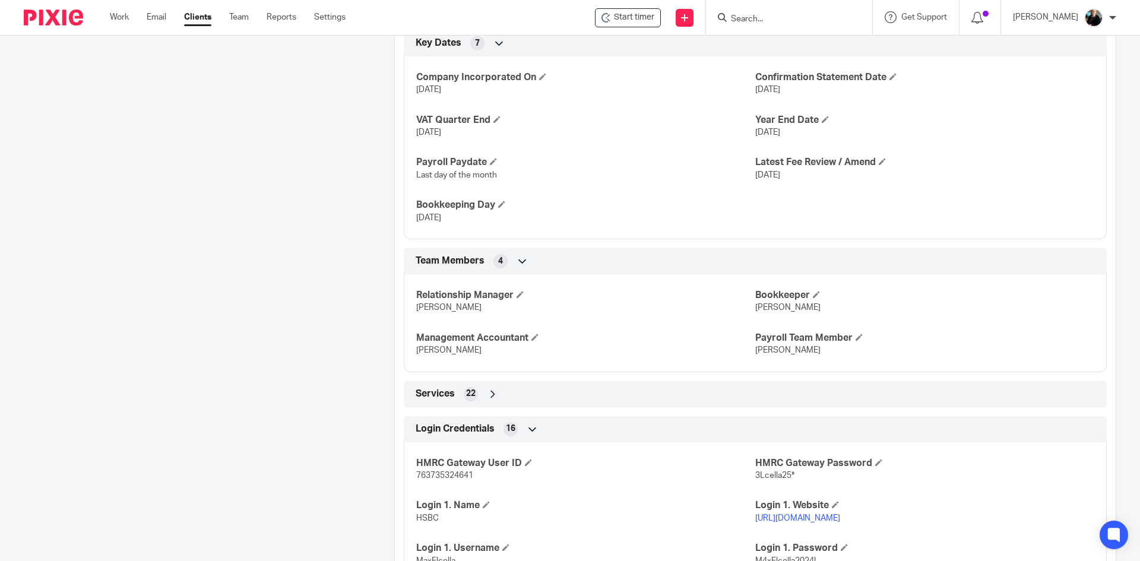
scroll to position [920, 0]
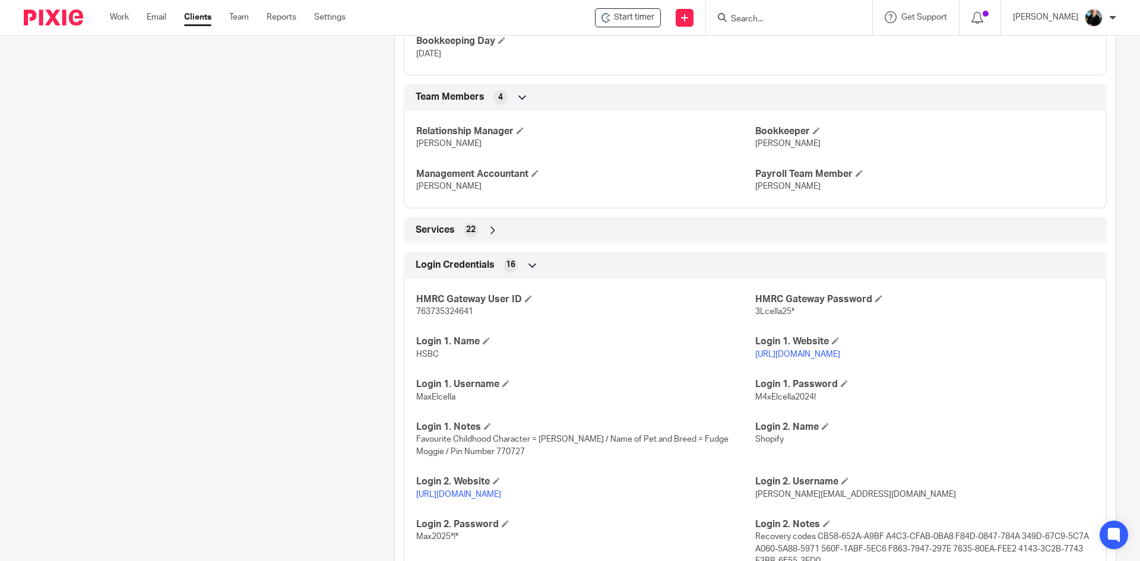
click at [780, 359] on link "[URL][DOMAIN_NAME]" at bounding box center [797, 354] width 85 height 8
drag, startPoint x: 458, startPoint y: 409, endPoint x: 414, endPoint y: 408, distance: 43.4
click at [416, 403] on p "MaxElcella" at bounding box center [585, 397] width 339 height 12
copy span "MaxElcella"
